Goal: Transaction & Acquisition: Register for event/course

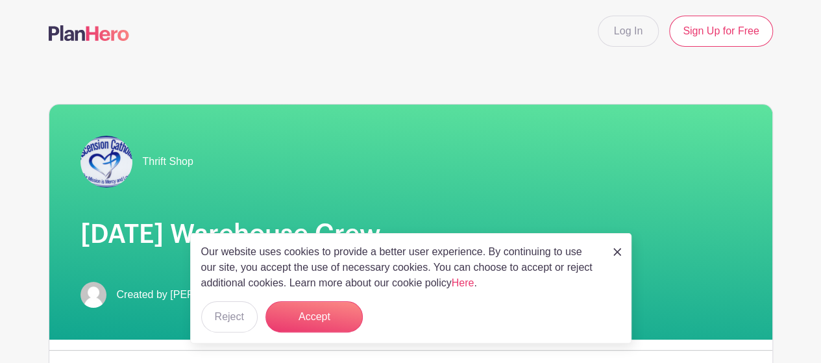
click at [332, 300] on div "Our website uses cookies to provide a better user experience. By continuing to …" at bounding box center [410, 288] width 441 height 110
click at [329, 326] on button "Accept" at bounding box center [313, 316] width 97 height 31
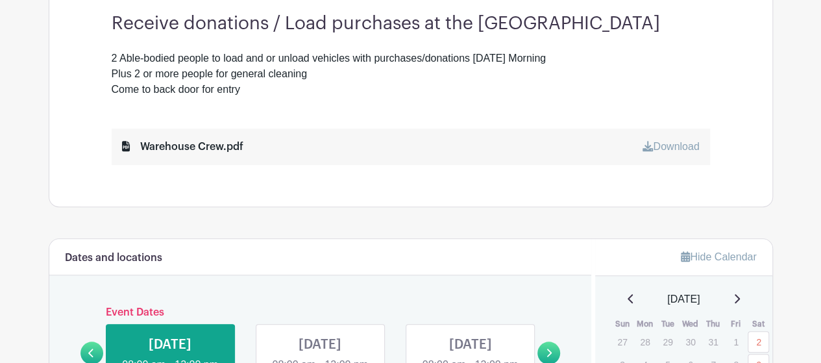
scroll to position [519, 0]
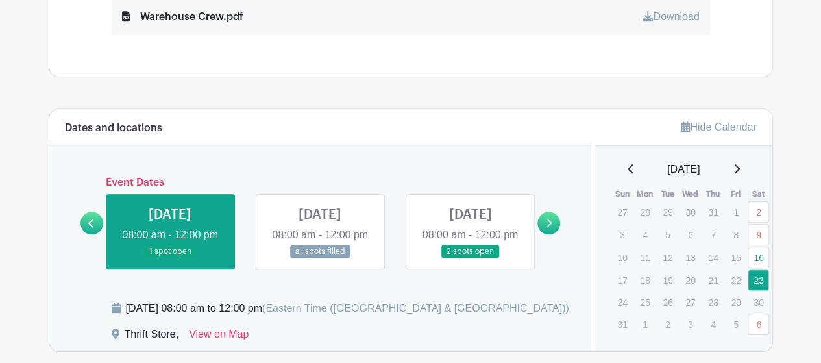
click at [740, 166] on icon at bounding box center [736, 168] width 6 height 10
click at [762, 256] on link "20" at bounding box center [757, 257] width 21 height 21
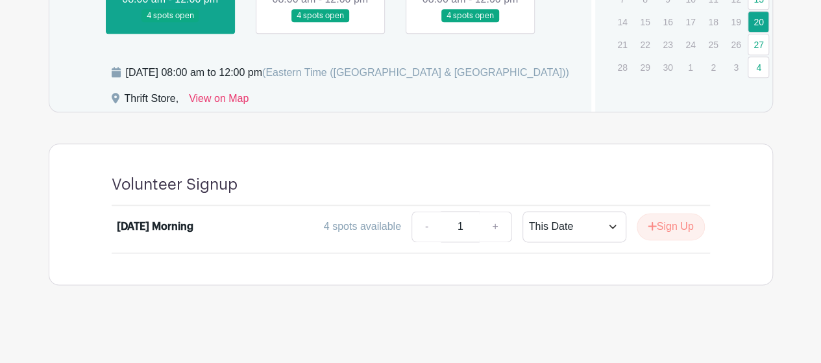
scroll to position [773, 0]
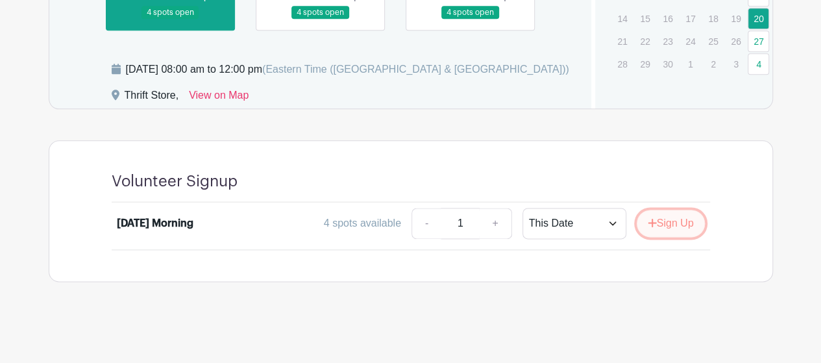
click at [677, 219] on button "Sign Up" at bounding box center [670, 223] width 68 height 27
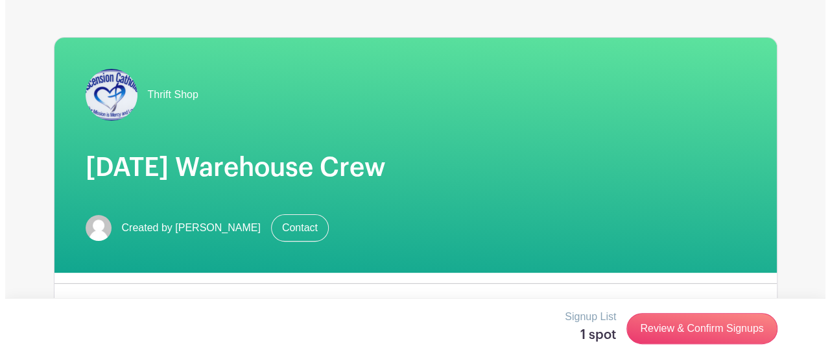
scroll to position [389, 0]
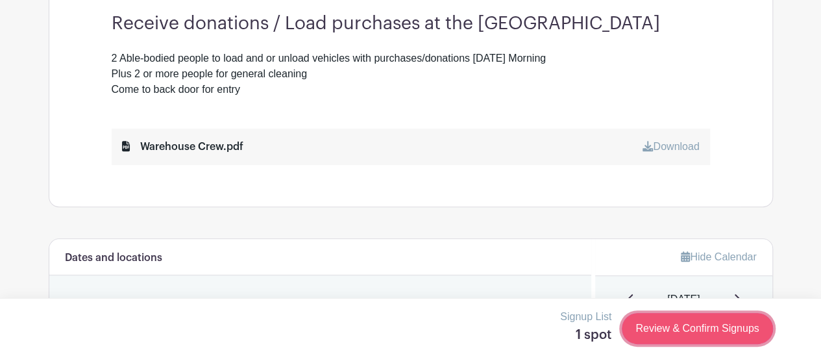
click at [718, 331] on link "Review & Confirm Signups" at bounding box center [697, 328] width 151 height 31
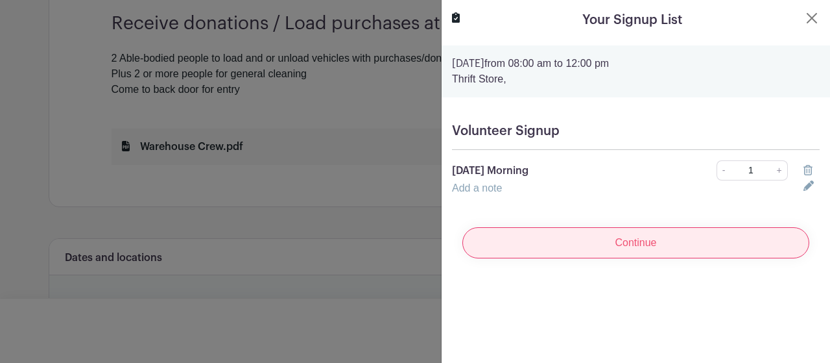
click at [577, 242] on input "Continue" at bounding box center [636, 242] width 347 height 31
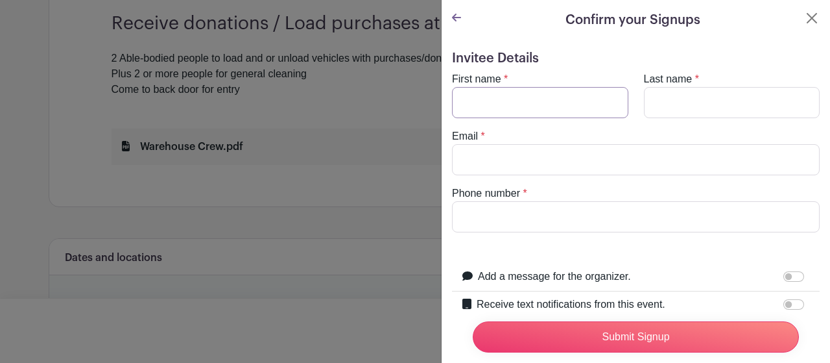
click at [480, 102] on input "First name" at bounding box center [540, 102] width 176 height 31
type input "[PERSON_NAME]"
type input "[EMAIL_ADDRESS][DOMAIN_NAME]"
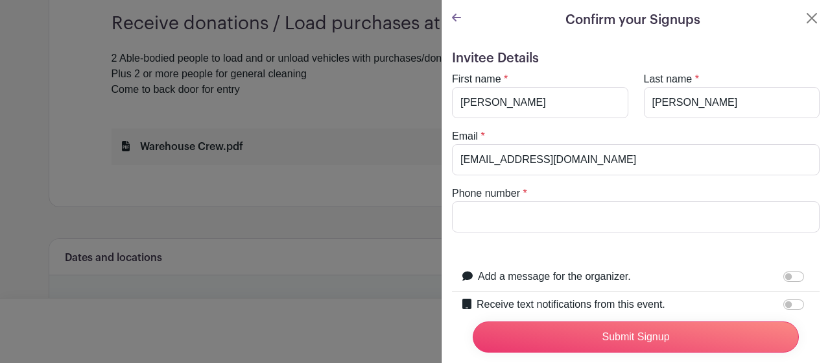
type input "3367367451"
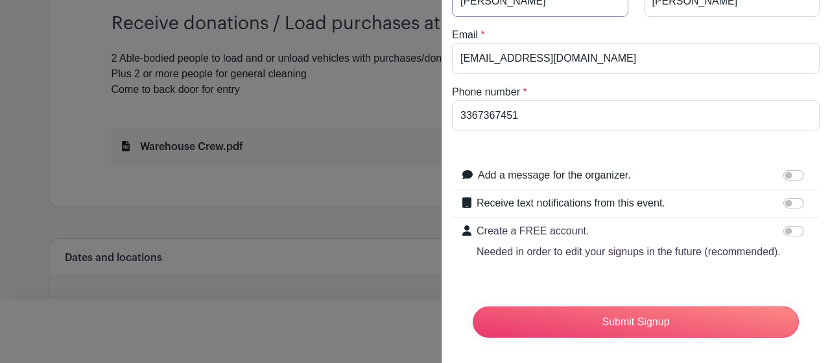
scroll to position [130, 0]
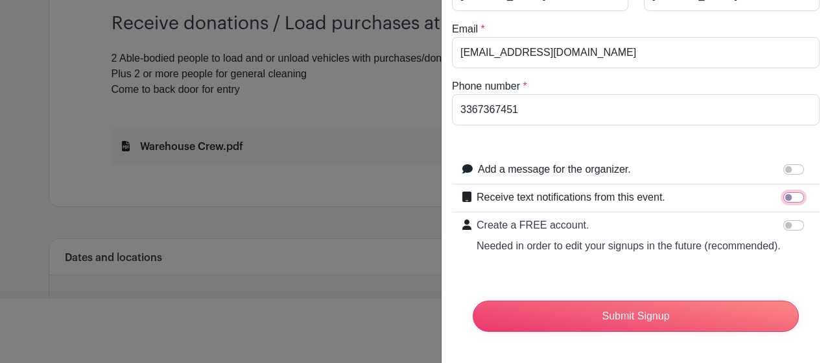
click at [785, 192] on input "Receive text notifications from this event." at bounding box center [794, 197] width 21 height 10
checkbox input "true"
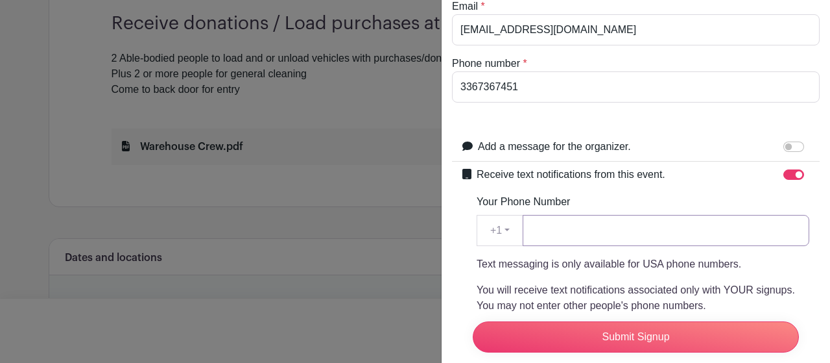
click at [561, 235] on input "Your Phone Number" at bounding box center [666, 230] width 287 height 31
type input "3367367451"
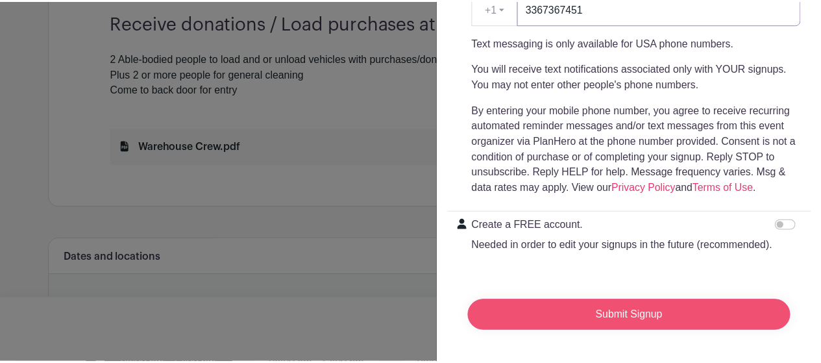
scroll to position [374, 0]
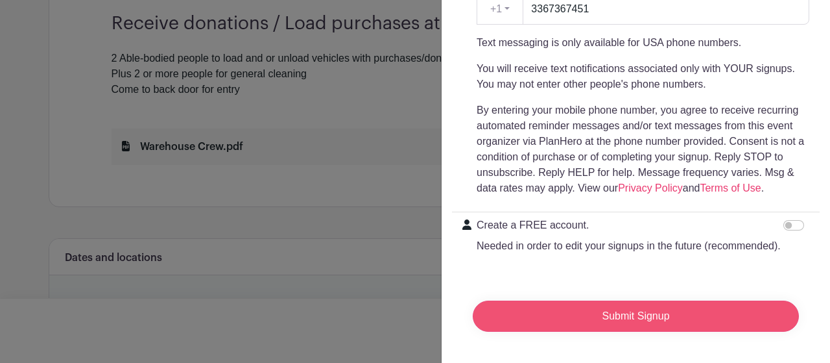
click at [668, 304] on input "Submit Signup" at bounding box center [636, 315] width 326 height 31
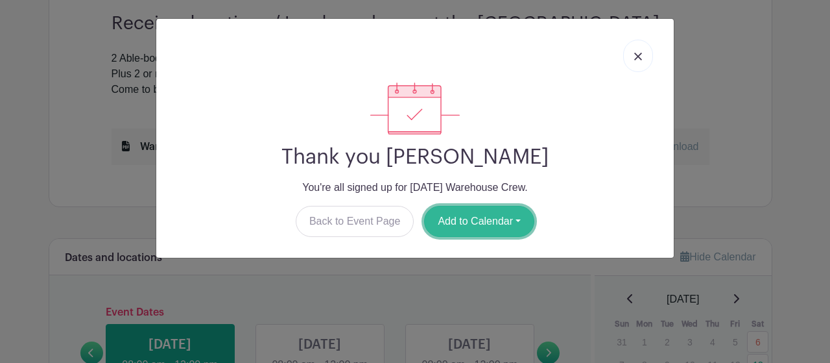
click at [487, 221] on button "Add to Calendar" at bounding box center [479, 221] width 110 height 31
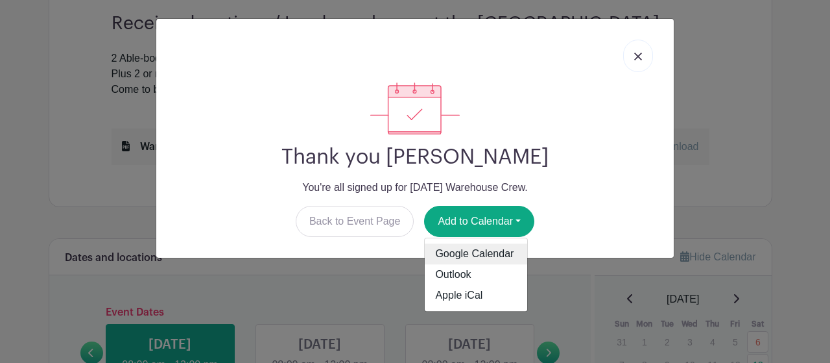
click at [489, 254] on link "Google Calendar" at bounding box center [476, 254] width 103 height 21
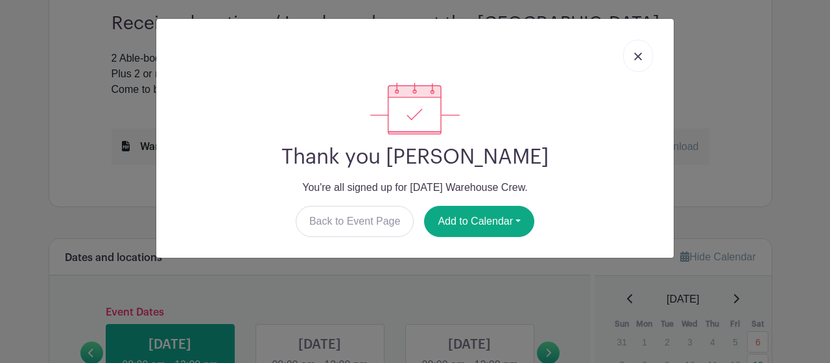
click at [637, 53] on img at bounding box center [639, 57] width 8 height 8
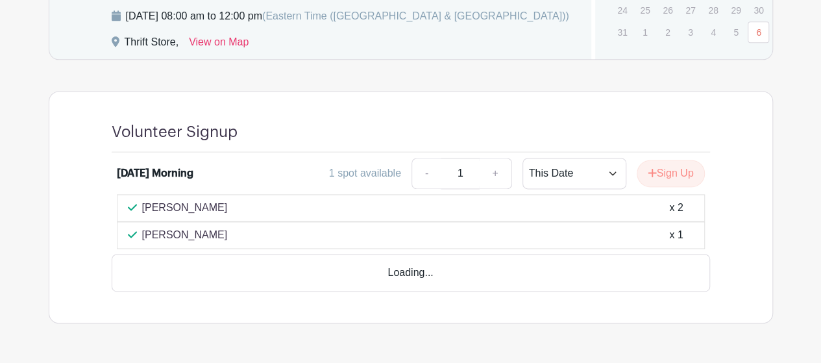
scroll to position [843, 0]
